Goal: Task Accomplishment & Management: Use online tool/utility

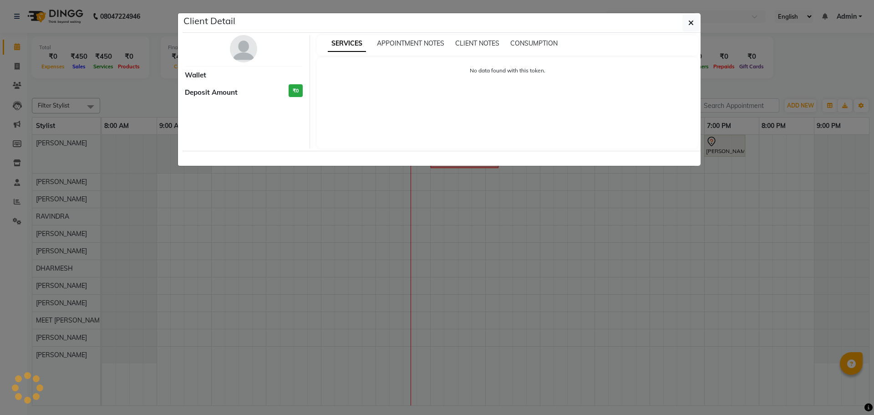
select select "7"
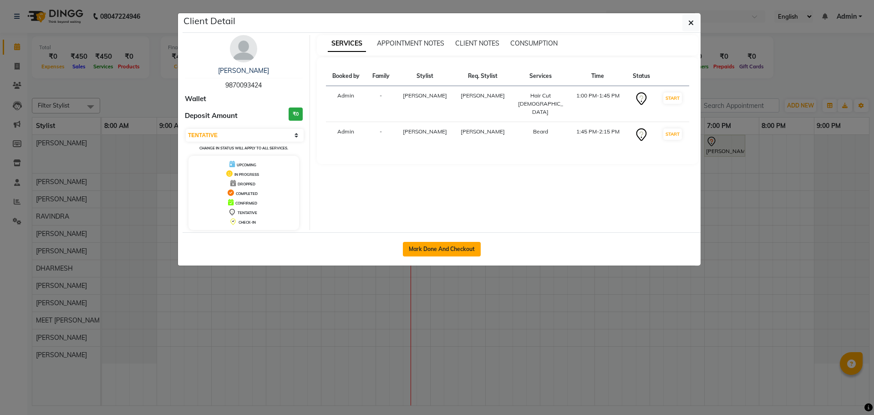
click at [441, 253] on button "Mark Done And Checkout" at bounding box center [442, 249] width 78 height 15
select select "service"
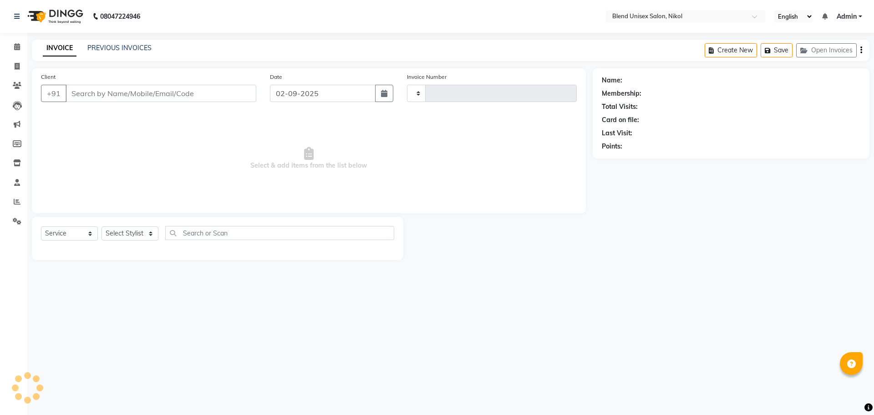
type input "2290"
select select "6213"
type input "9870093424"
select select "45624"
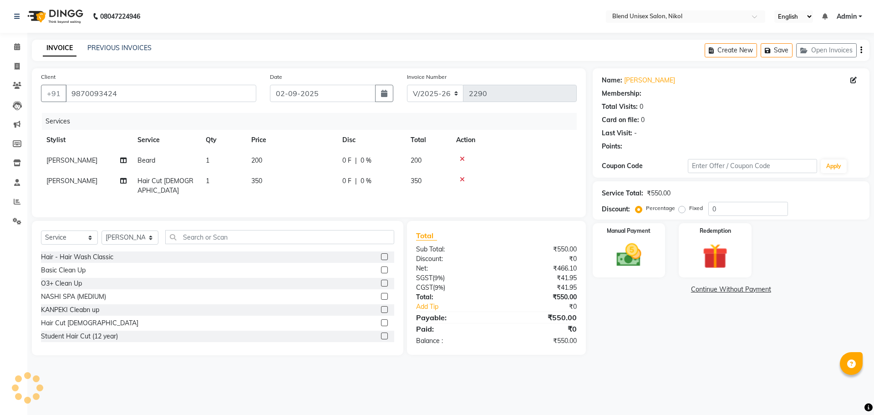
select select "1: Object"
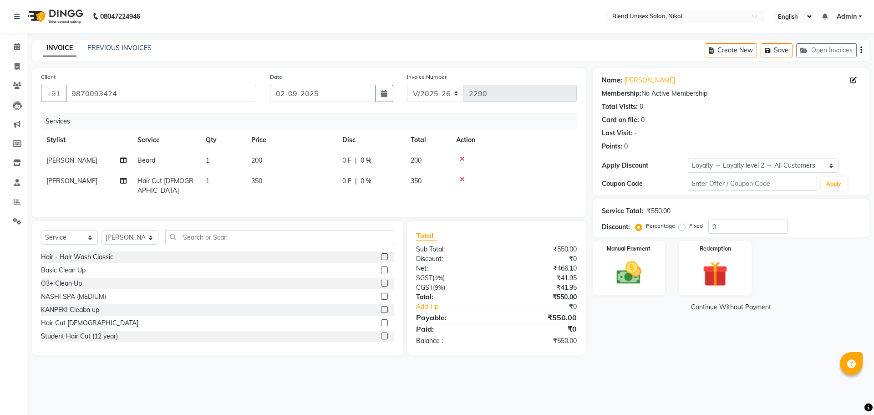
click at [354, 160] on div "0 F | 0 %" at bounding box center [370, 161] width 57 height 10
select select "45624"
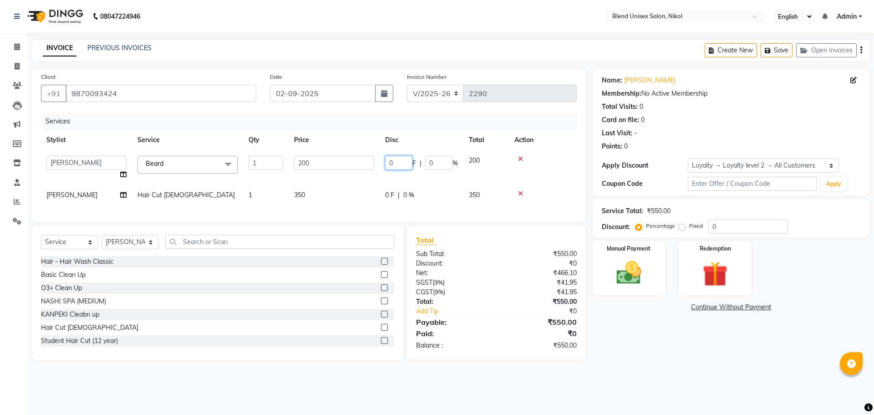
drag, startPoint x: 399, startPoint y: 162, endPoint x: 353, endPoint y: 155, distance: 46.5
click at [353, 155] on tr "AJAY NAI AYESHA [PERSON_NAME] [PERSON_NAME] [PERSON_NAME] MEET [PERSON_NAME] [P…" at bounding box center [309, 167] width 536 height 35
type input "50"
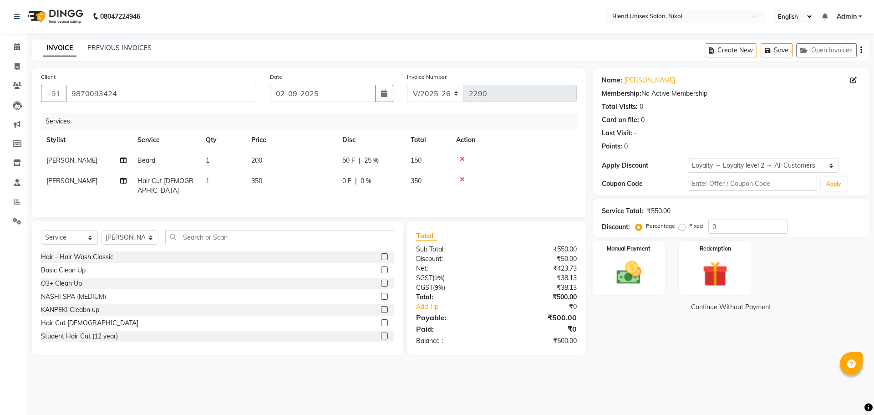
click at [361, 190] on tr "[PERSON_NAME] Hair Cut [DEMOGRAPHIC_DATA] 1 350 0 F | 0 % 350" at bounding box center [309, 186] width 536 height 30
click at [349, 182] on span "0 F" at bounding box center [346, 181] width 9 height 10
select select "45624"
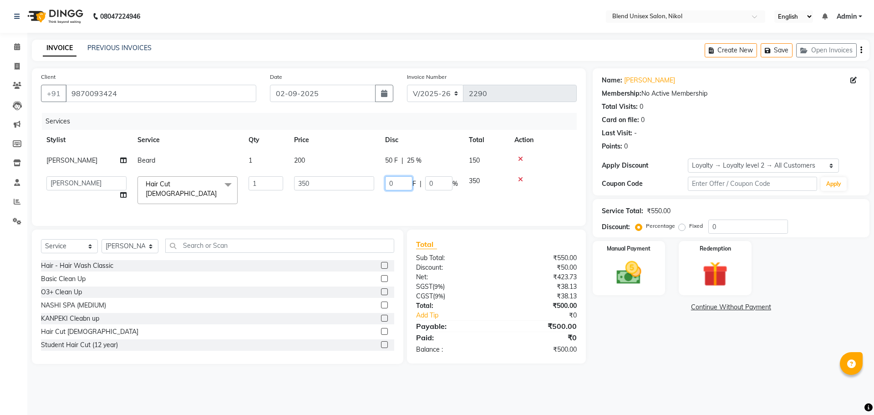
drag, startPoint x: 404, startPoint y: 175, endPoint x: 381, endPoint y: 182, distance: 23.6
click at [381, 182] on td "0 F | 0 %" at bounding box center [422, 190] width 84 height 39
type input "50"
click at [413, 200] on div "Services Stylist Service Qty Price Disc Total Action [PERSON_NAME] [PERSON_NAME…" at bounding box center [309, 165] width 536 height 104
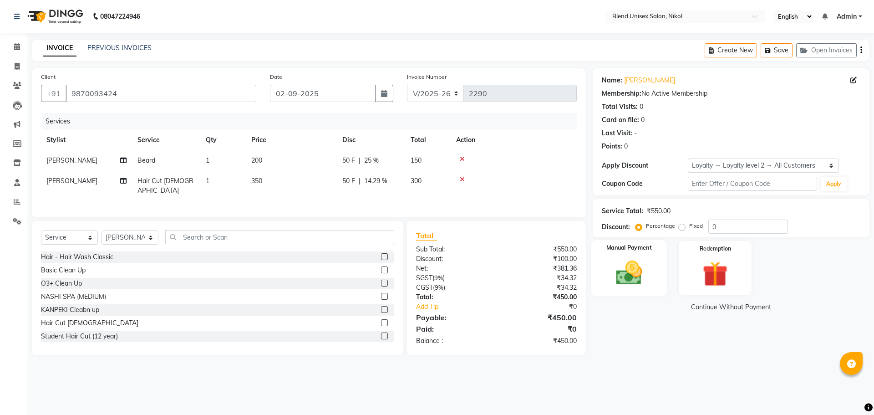
click at [628, 260] on img at bounding box center [629, 273] width 42 height 30
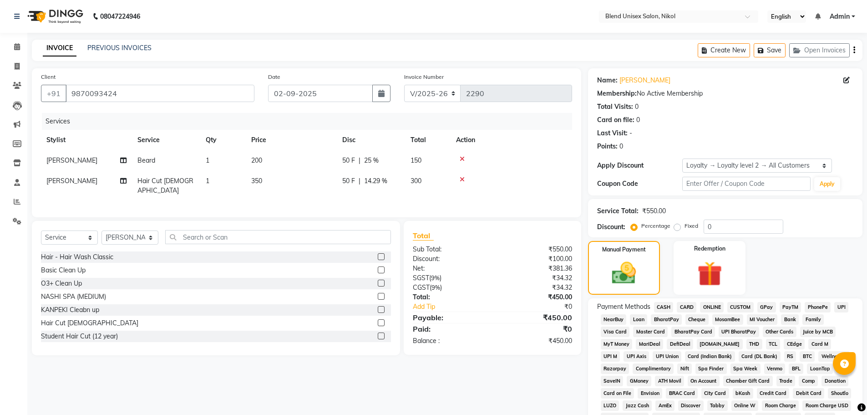
click at [666, 304] on span "CASH" at bounding box center [664, 307] width 20 height 10
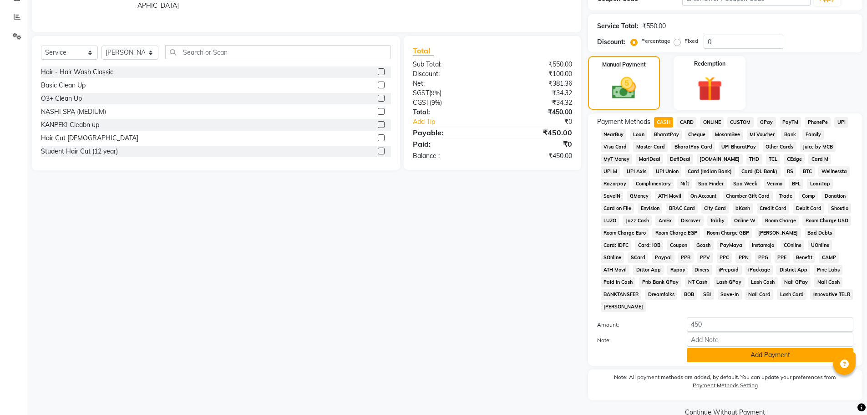
scroll to position [203, 0]
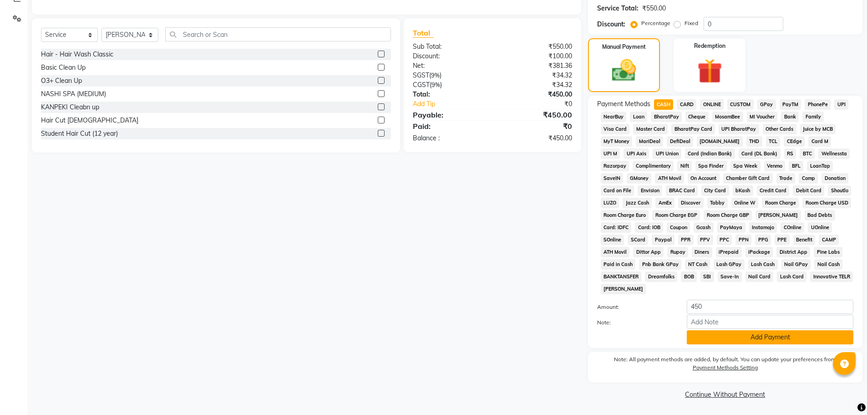
click at [727, 333] on button "Add Payment" at bounding box center [770, 337] width 167 height 14
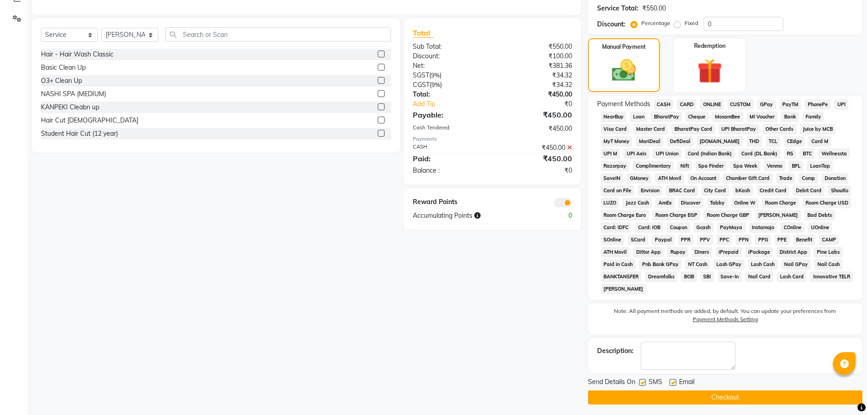
click at [695, 394] on button "Checkout" at bounding box center [725, 397] width 275 height 14
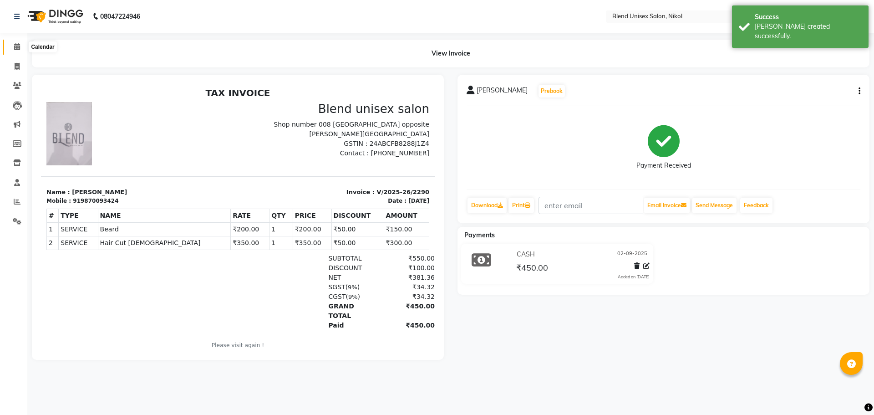
click at [15, 47] on icon at bounding box center [17, 46] width 6 height 7
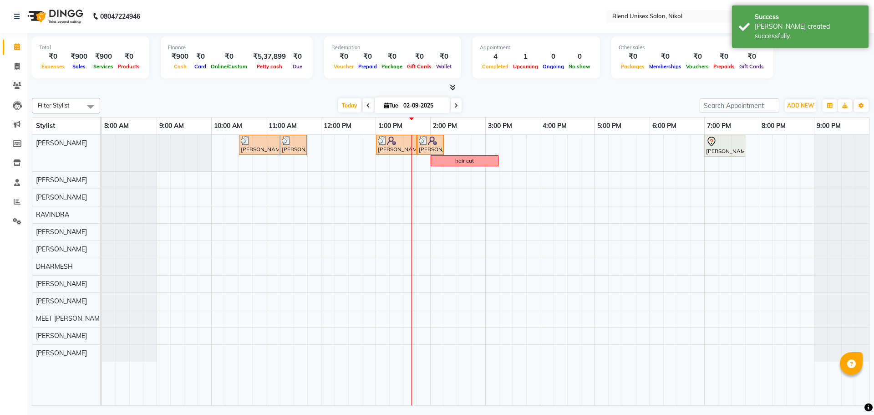
click at [506, 95] on div "Filter Stylist Select All AJAY NAI [PERSON_NAME] [PERSON_NAME] [PERSON_NAME] ME…" at bounding box center [451, 249] width 838 height 311
